Goal: Task Accomplishment & Management: Complete application form

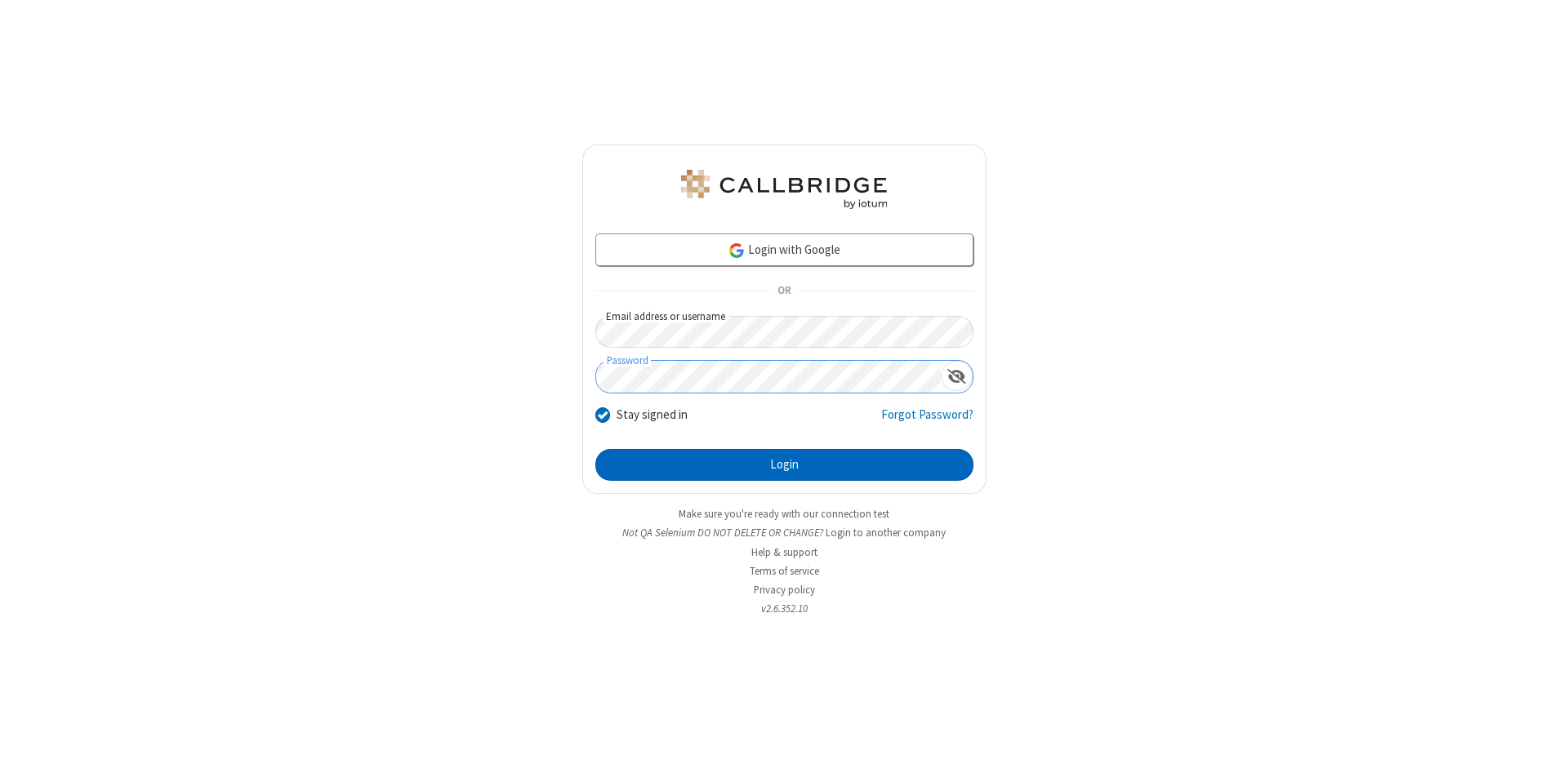
click at [784, 466] on button "Login" at bounding box center [784, 466] width 378 height 33
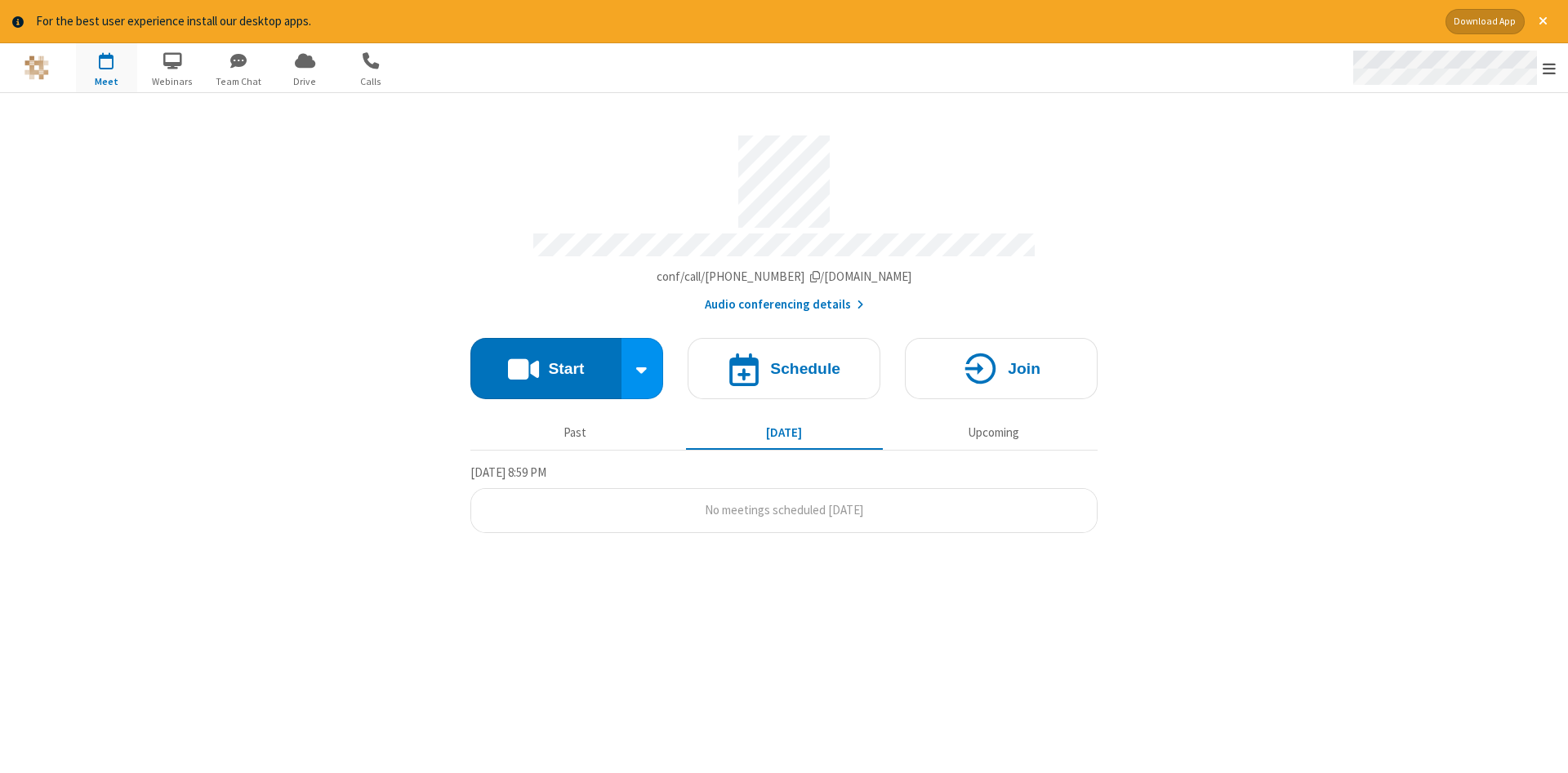
click at [1549, 69] on span "Open menu" at bounding box center [1549, 69] width 13 height 16
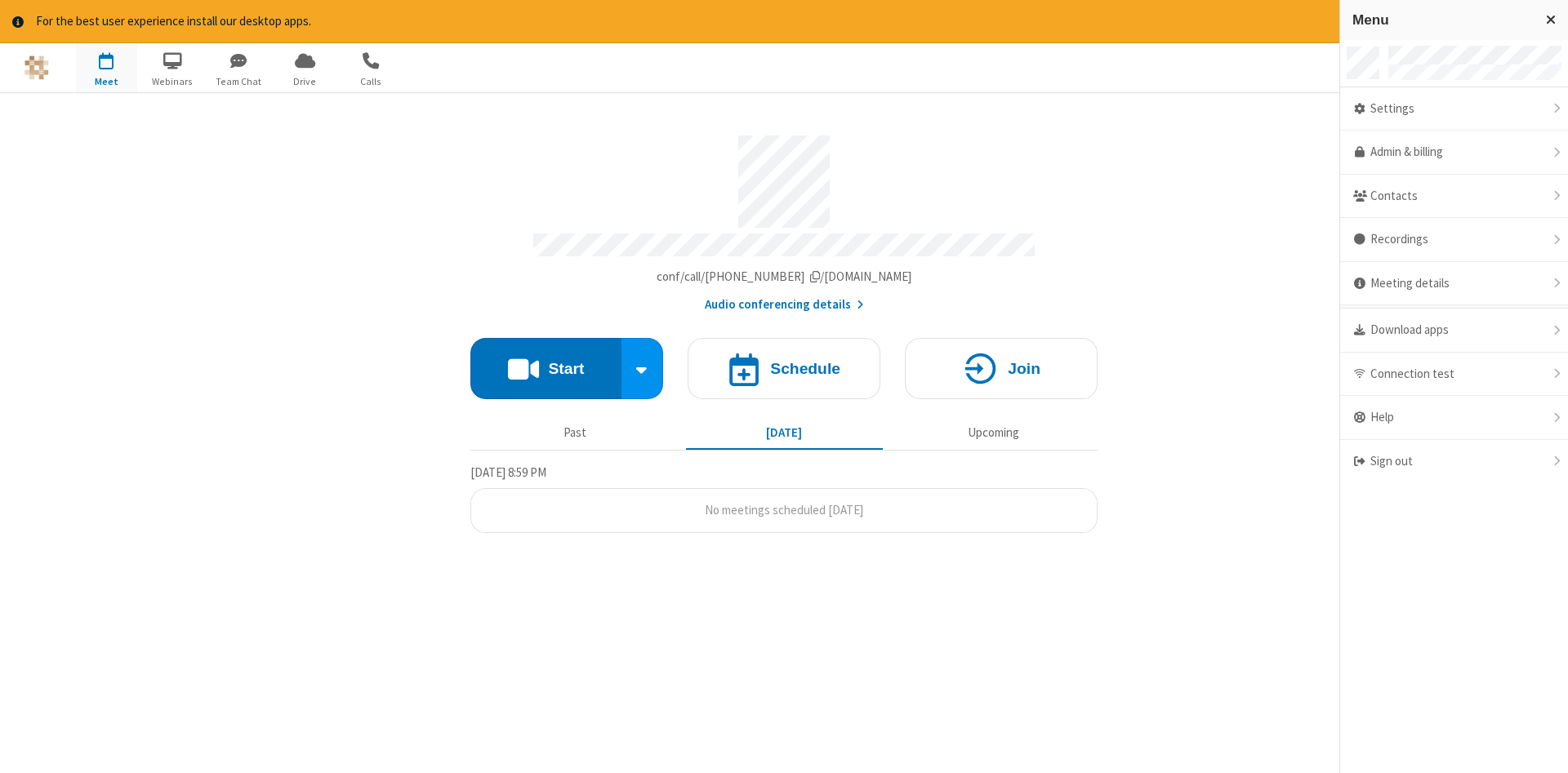
click at [106, 67] on span "button" at bounding box center [106, 60] width 62 height 28
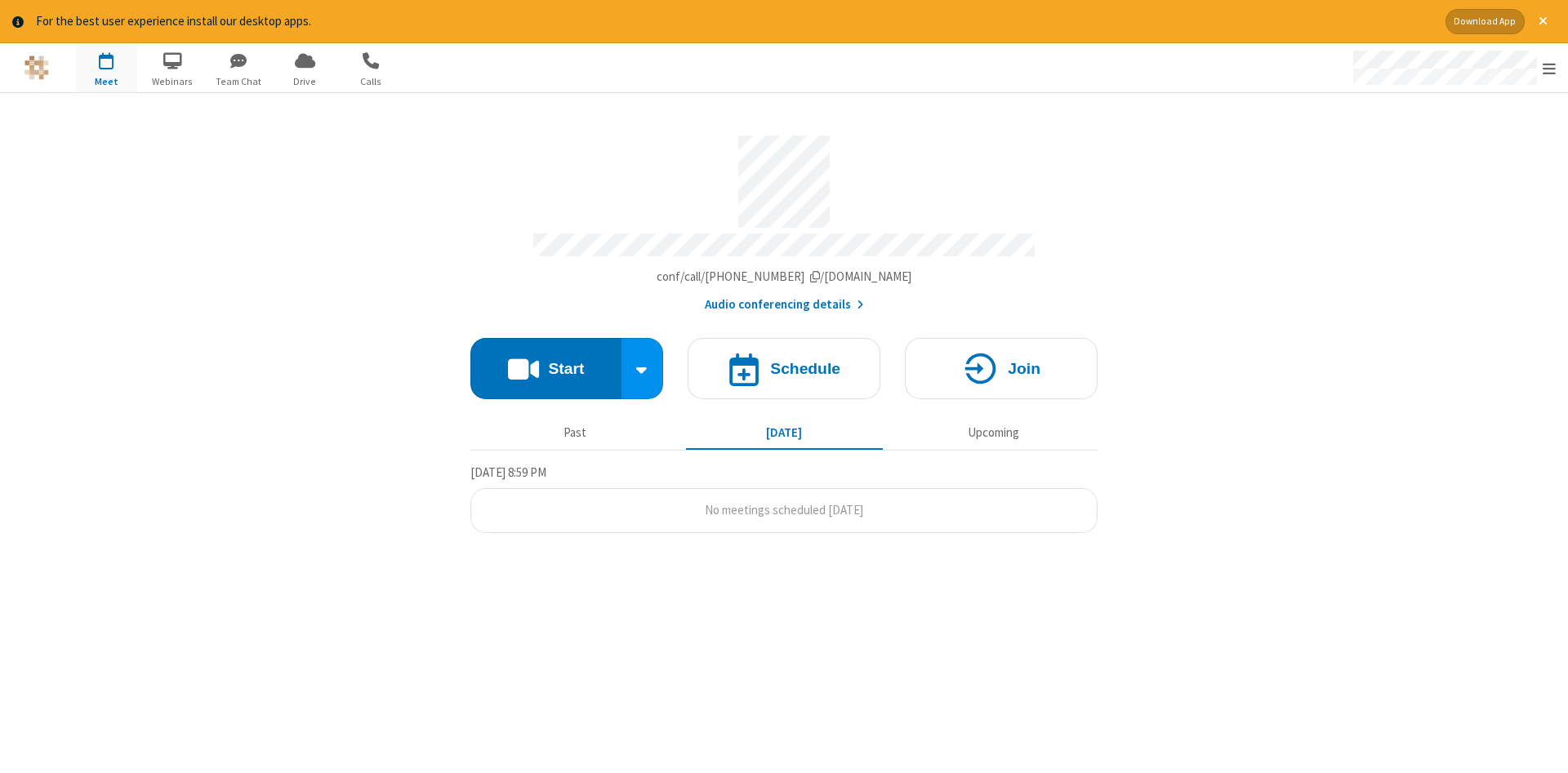
click at [106, 67] on span "button" at bounding box center [106, 60] width 62 height 28
click at [784, 363] on h4 "Schedule" at bounding box center [805, 368] width 71 height 15
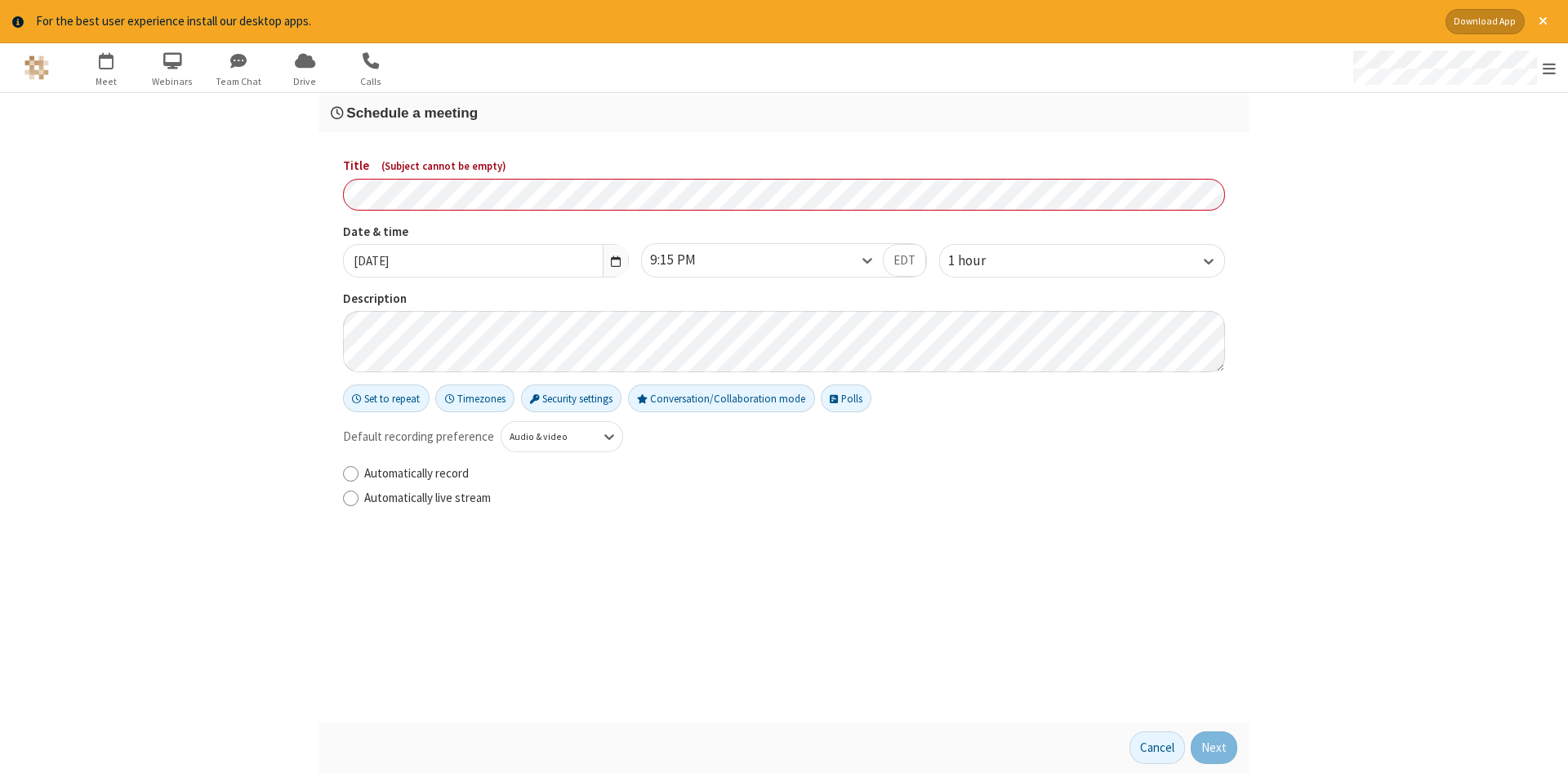
click at [784, 112] on h3 "Schedule a meeting" at bounding box center [784, 113] width 906 height 15
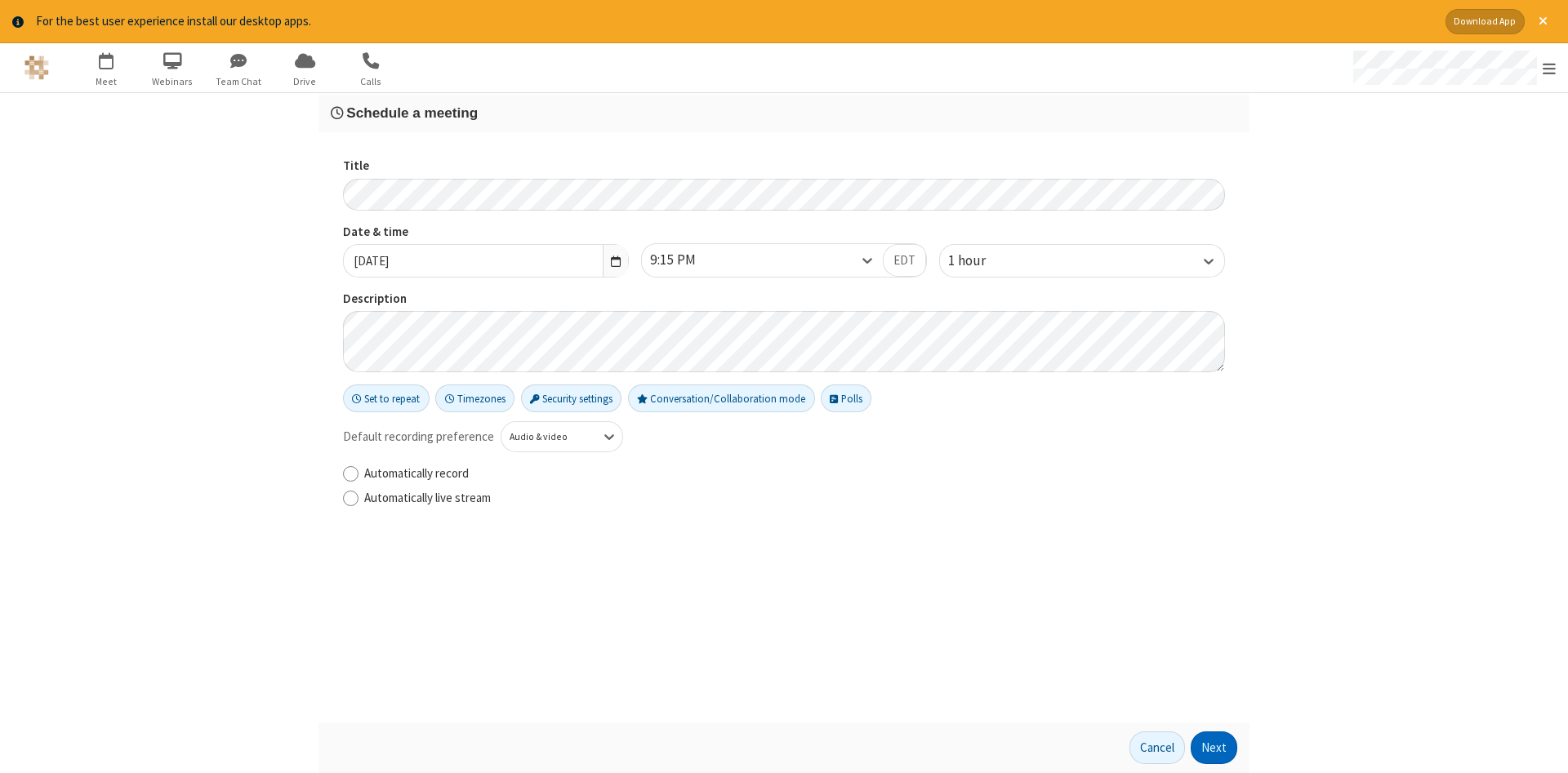
click at [1215, 748] on button "Next" at bounding box center [1214, 748] width 46 height 33
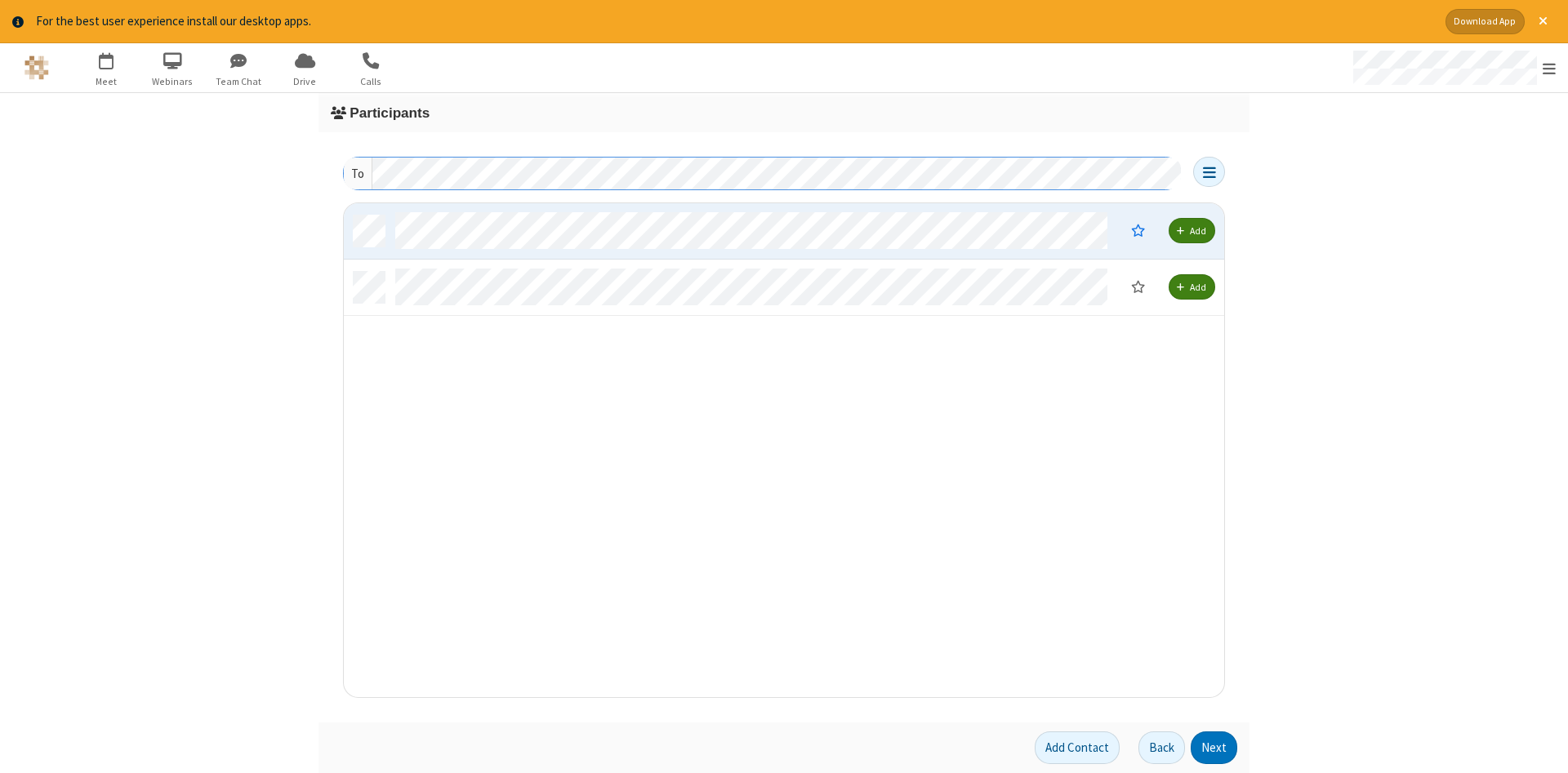
scroll to position [494, 881]
click at [1215, 748] on button "Next" at bounding box center [1214, 748] width 46 height 33
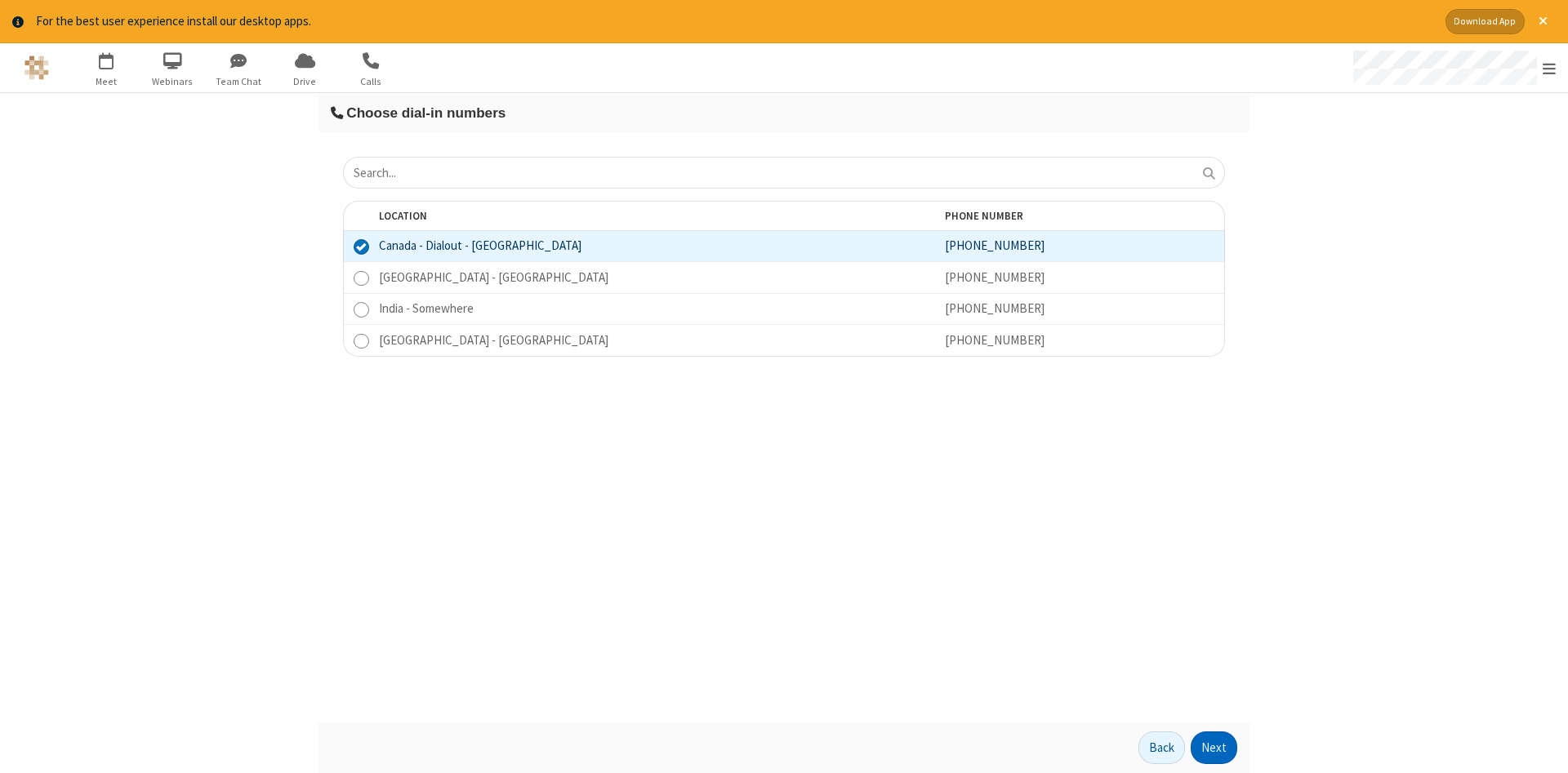
click at [1215, 748] on button "Next" at bounding box center [1214, 748] width 46 height 33
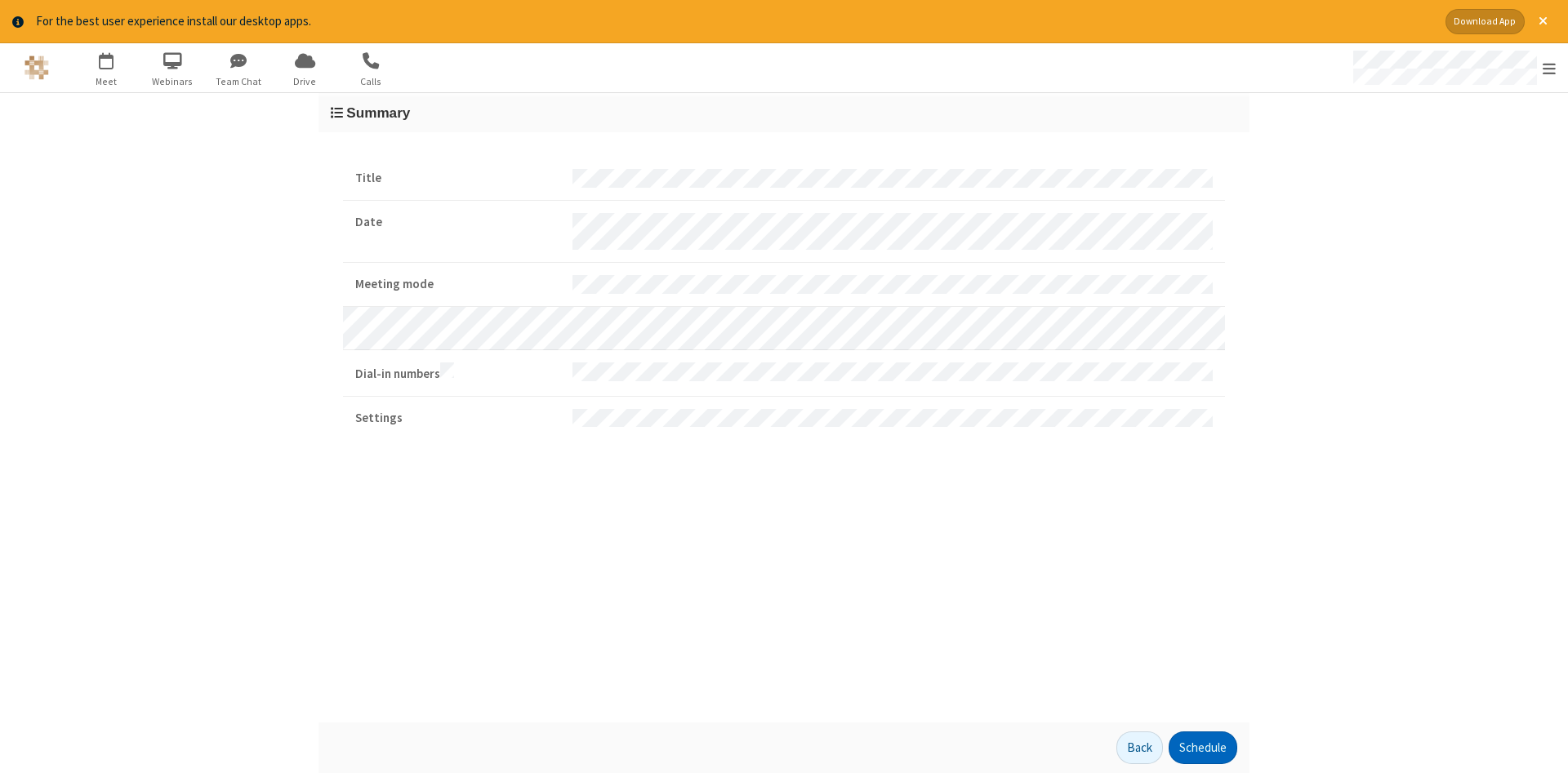
click at [1202, 748] on button "Schedule" at bounding box center [1203, 748] width 69 height 33
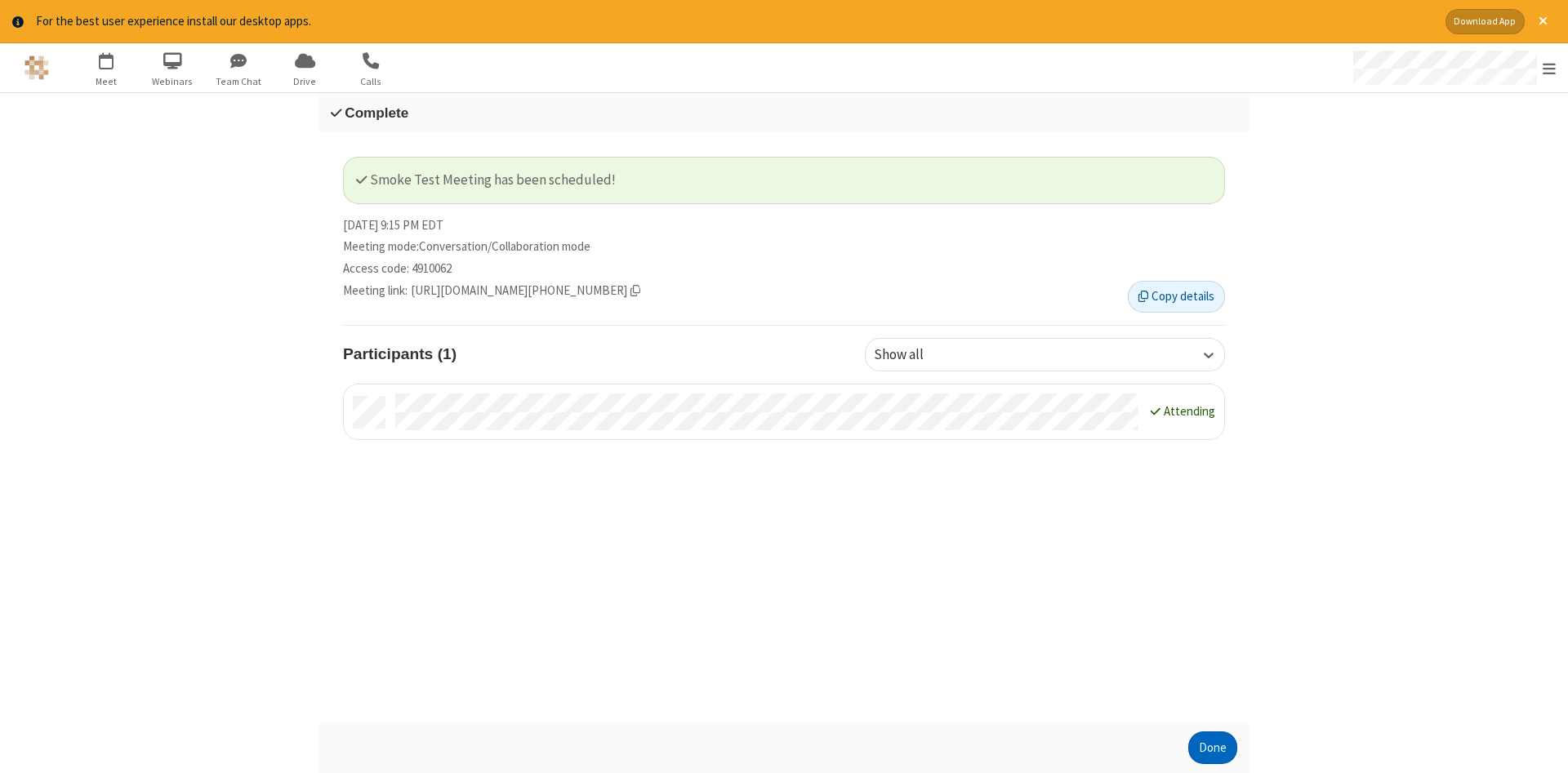
click at [1213, 748] on button "Done" at bounding box center [1213, 748] width 49 height 33
